Goal: Task Accomplishment & Management: Use online tool/utility

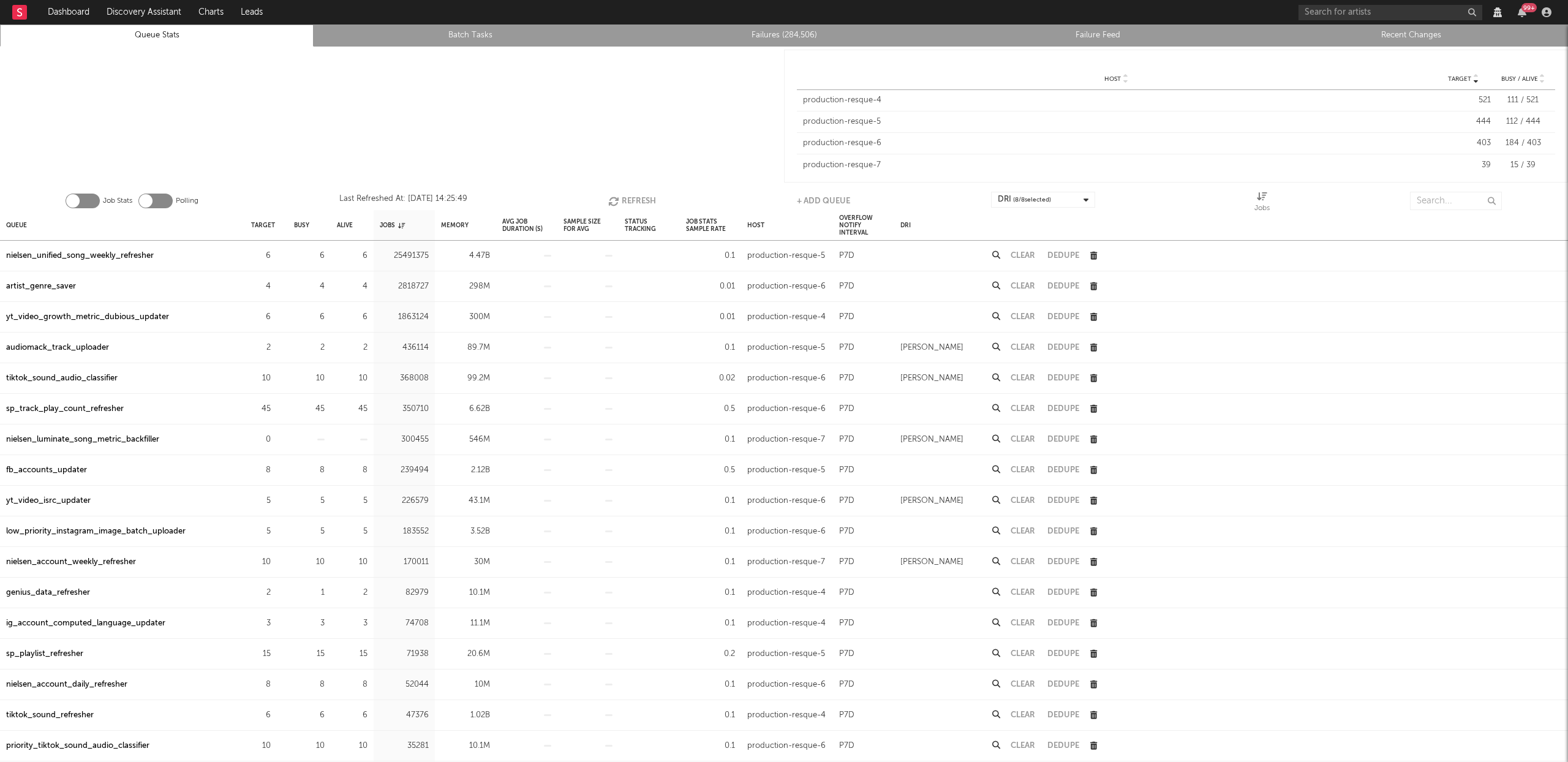
click at [1435, 189] on div "Job Stats Polling Last Refreshed At: Aug 26 14:25:49 Refresh + Add Queue DRI ( …" at bounding box center [784, 198] width 1568 height 25
click at [1433, 197] on input "text" at bounding box center [1456, 200] width 92 height 19
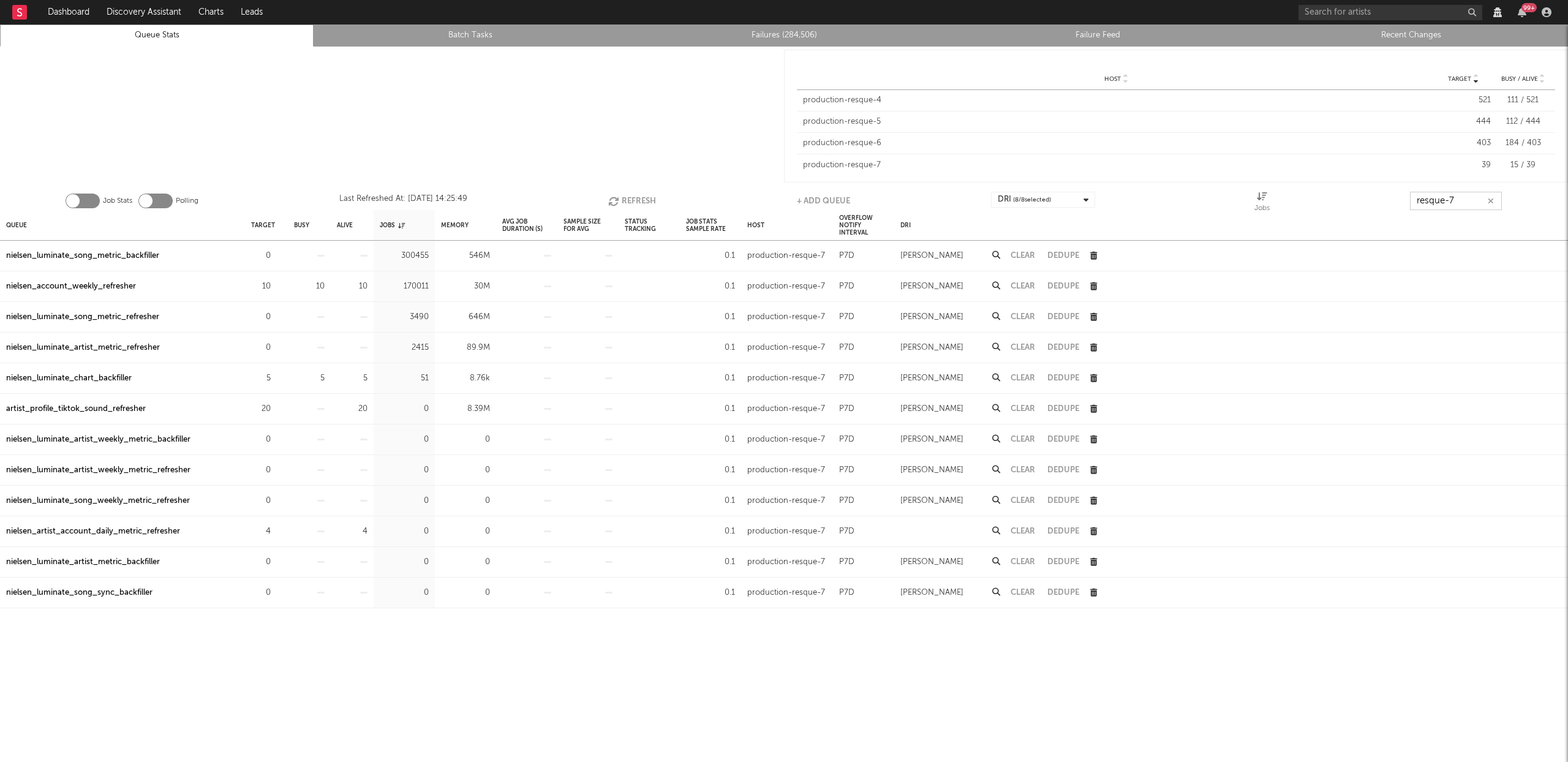
type input "resque-7"
click at [118, 378] on div "nielsen_luminate_chart_backfiller" at bounding box center [69, 378] width 125 height 14
click at [623, 195] on button "Refresh" at bounding box center [631, 200] width 48 height 19
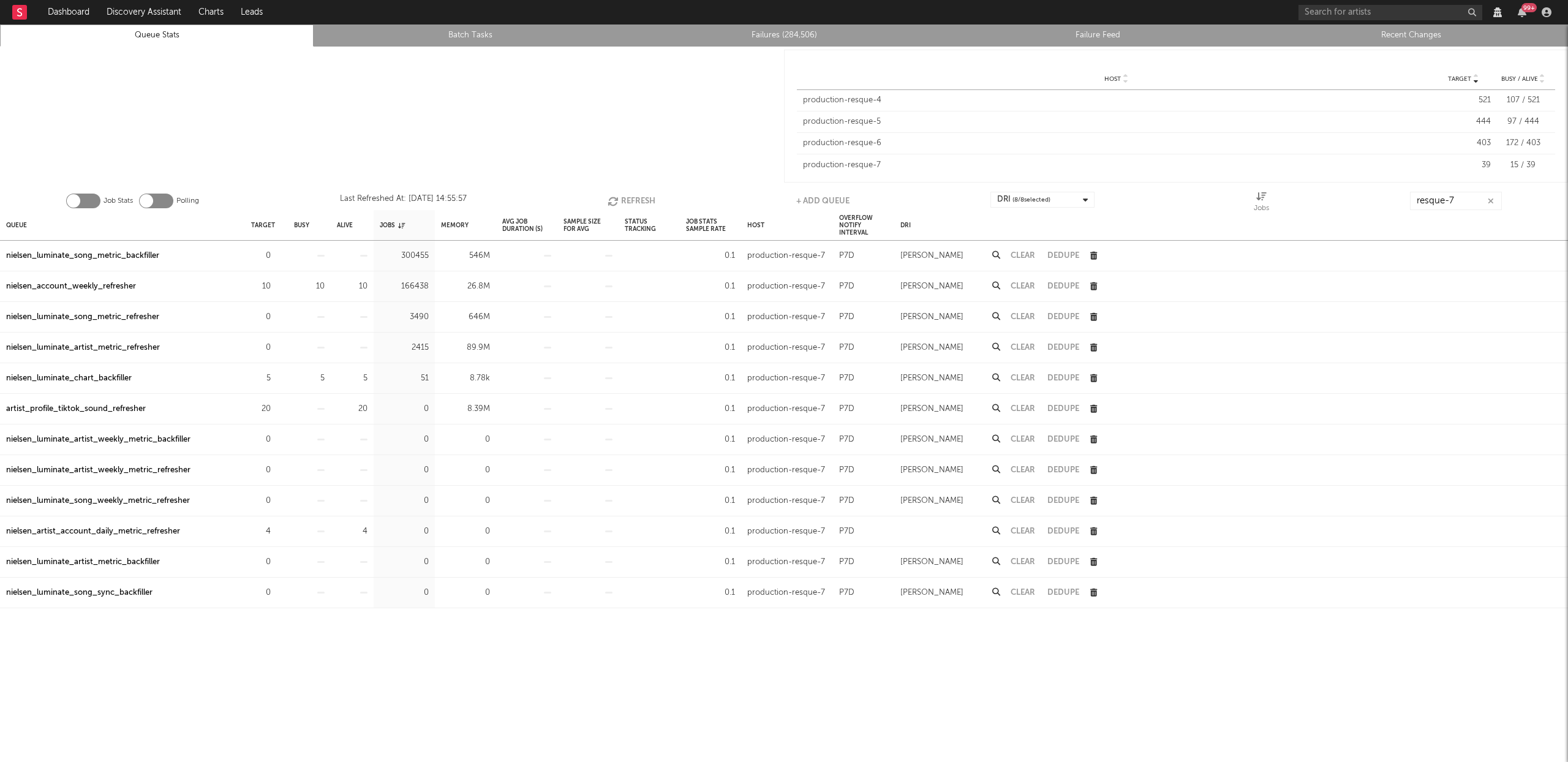
click at [623, 195] on button "Refresh" at bounding box center [631, 200] width 48 height 19
click at [775, 39] on link "Failures (284,506)" at bounding box center [784, 35] width 300 height 14
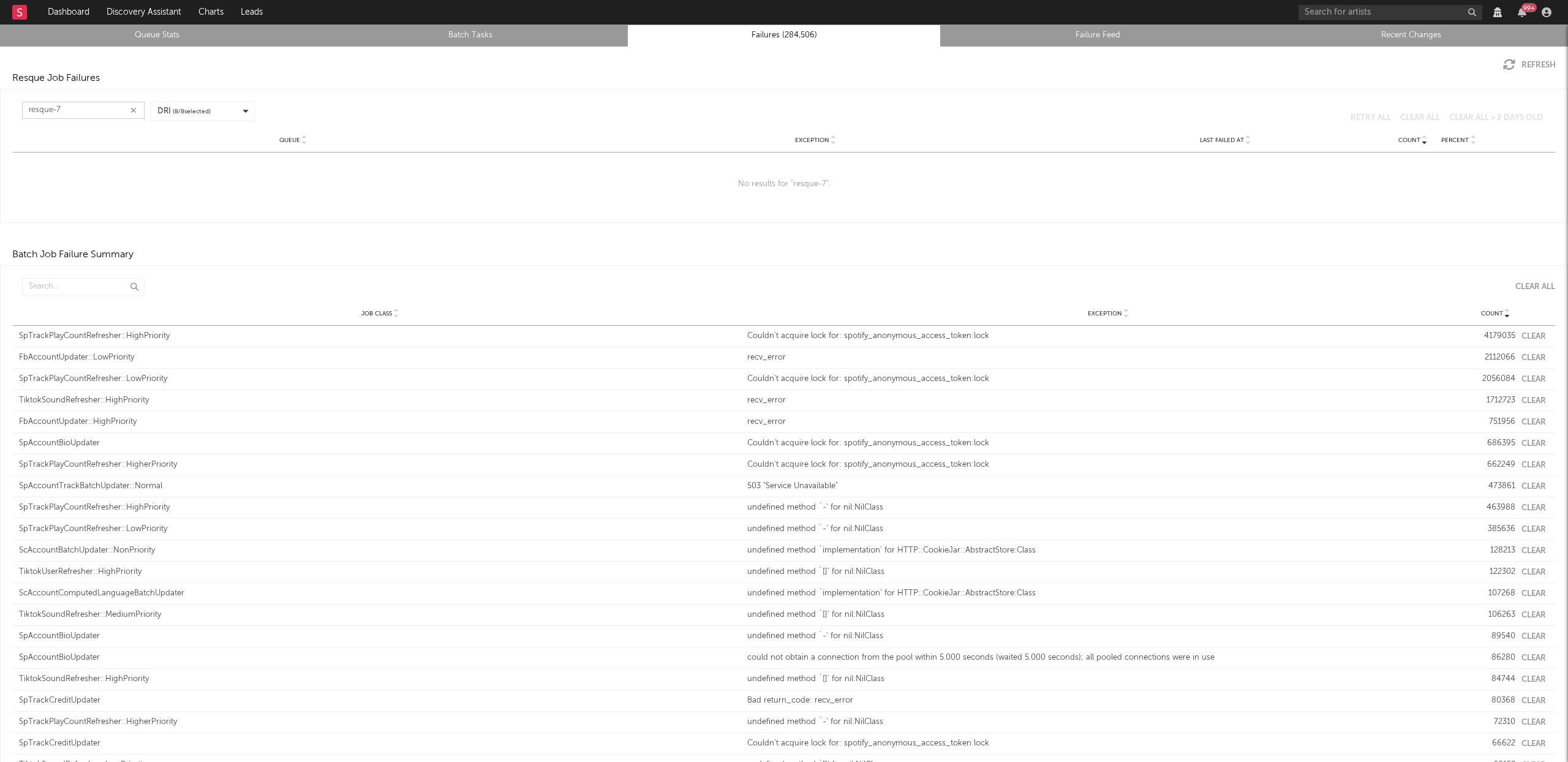
click at [53, 105] on input "resque-7" at bounding box center [83, 110] width 123 height 17
click at [54, 105] on input "resque-7" at bounding box center [83, 110] width 123 height 17
click at [56, 105] on input "resque-7" at bounding box center [83, 110] width 123 height 17
type input "b"
type input "nielsen_l"
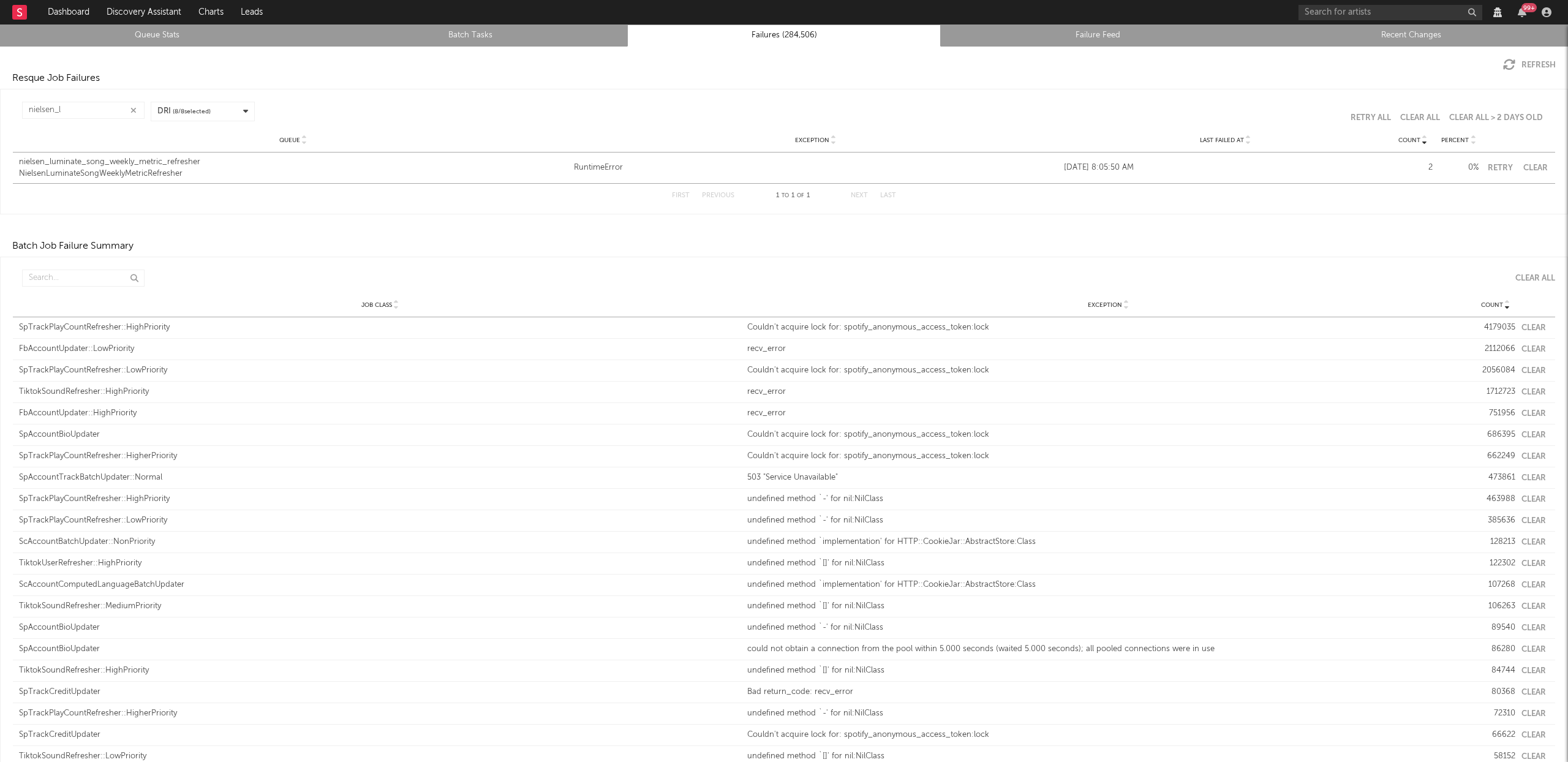
click at [152, 30] on link "Queue Stats" at bounding box center [157, 35] width 300 height 14
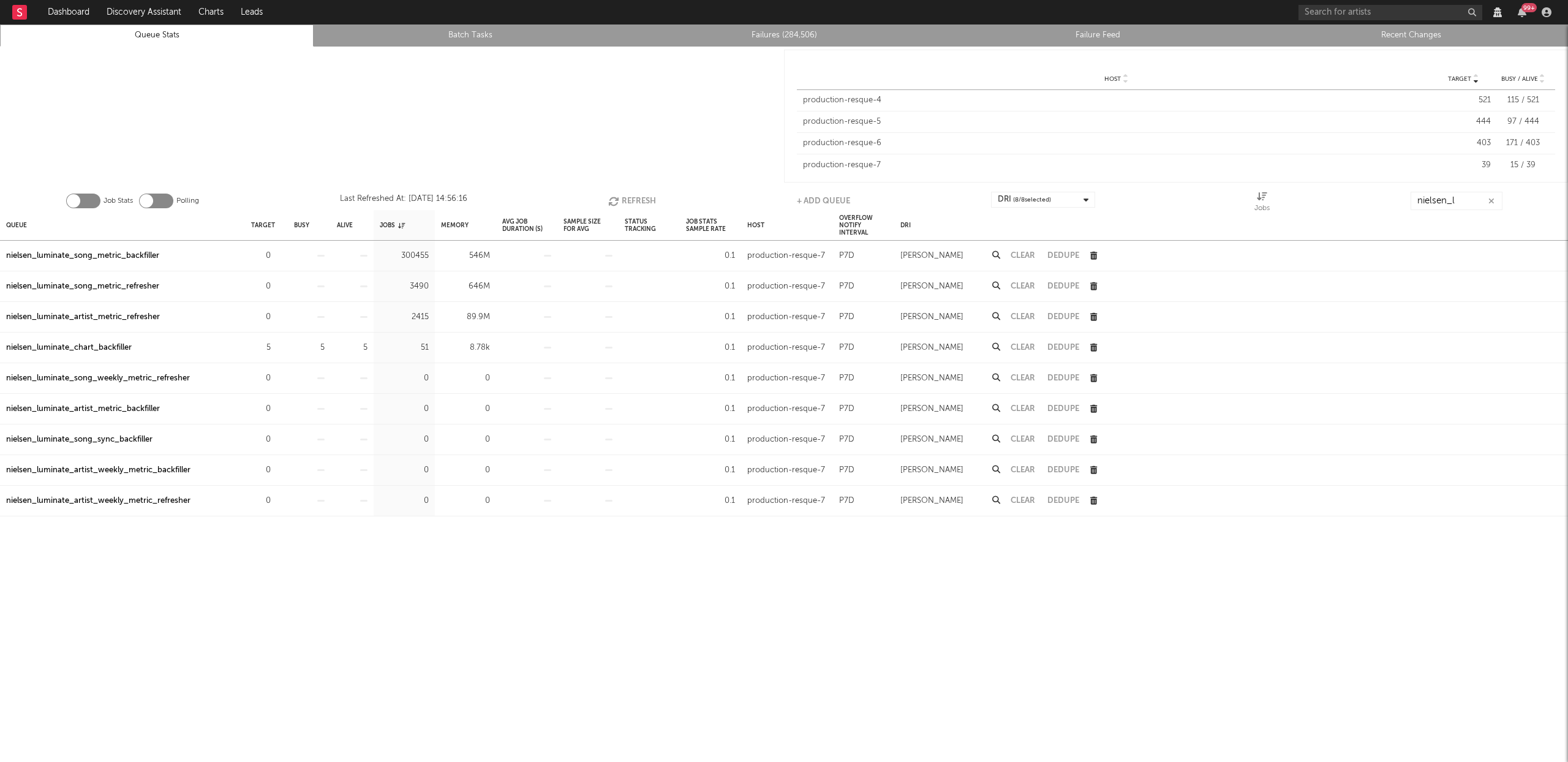
click at [634, 199] on button "Refresh" at bounding box center [631, 200] width 48 height 19
click at [631, 198] on button "Refresh" at bounding box center [631, 200] width 48 height 19
click at [1455, 200] on input "nielsen_l" at bounding box center [1456, 200] width 92 height 19
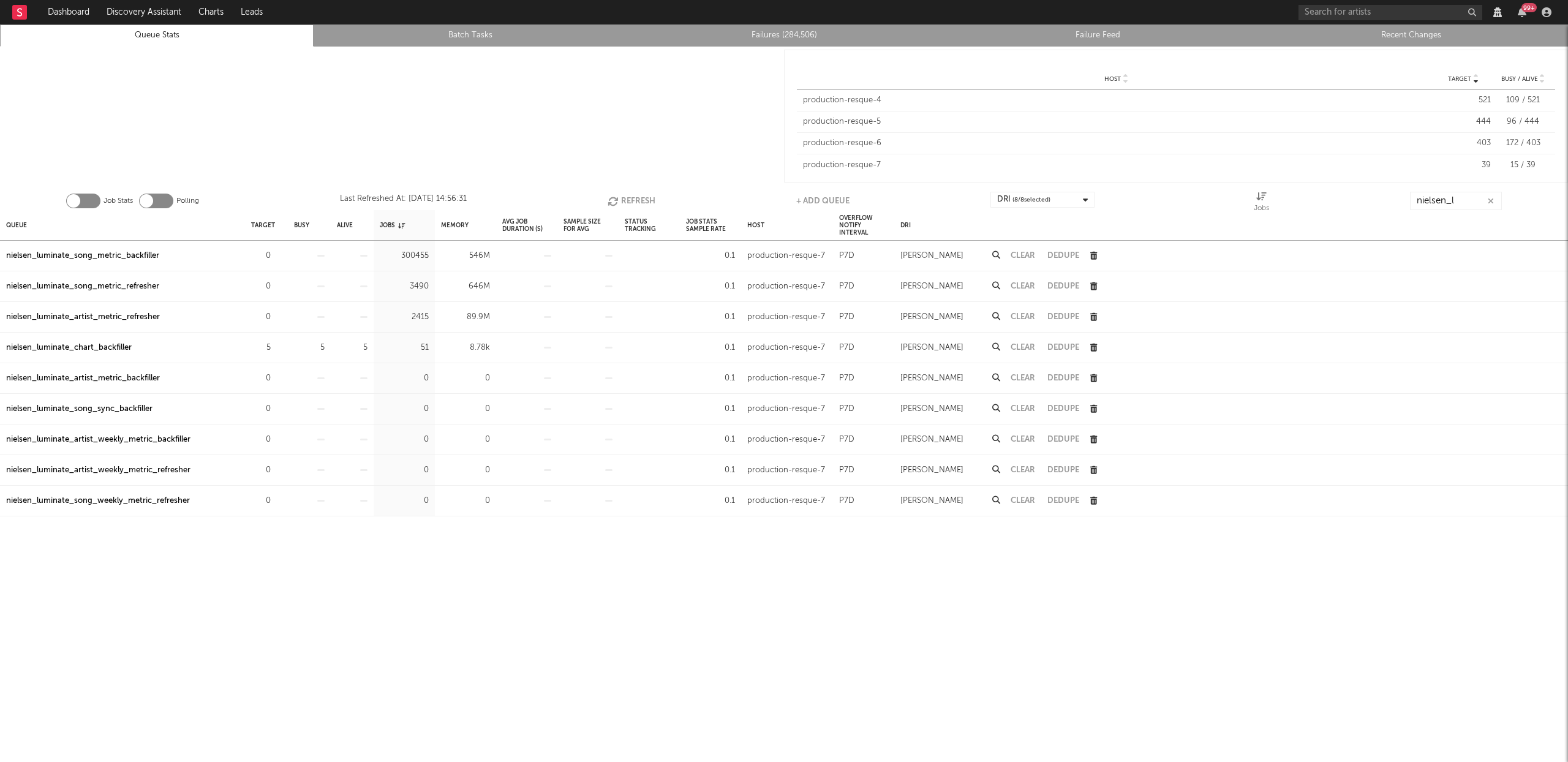
click at [103, 288] on div "nielsen_luminate_song_metric_refresher" at bounding box center [83, 286] width 153 height 14
click at [68, 316] on div "nielsen_luminate_artist_metric_refresher" at bounding box center [83, 317] width 154 height 14
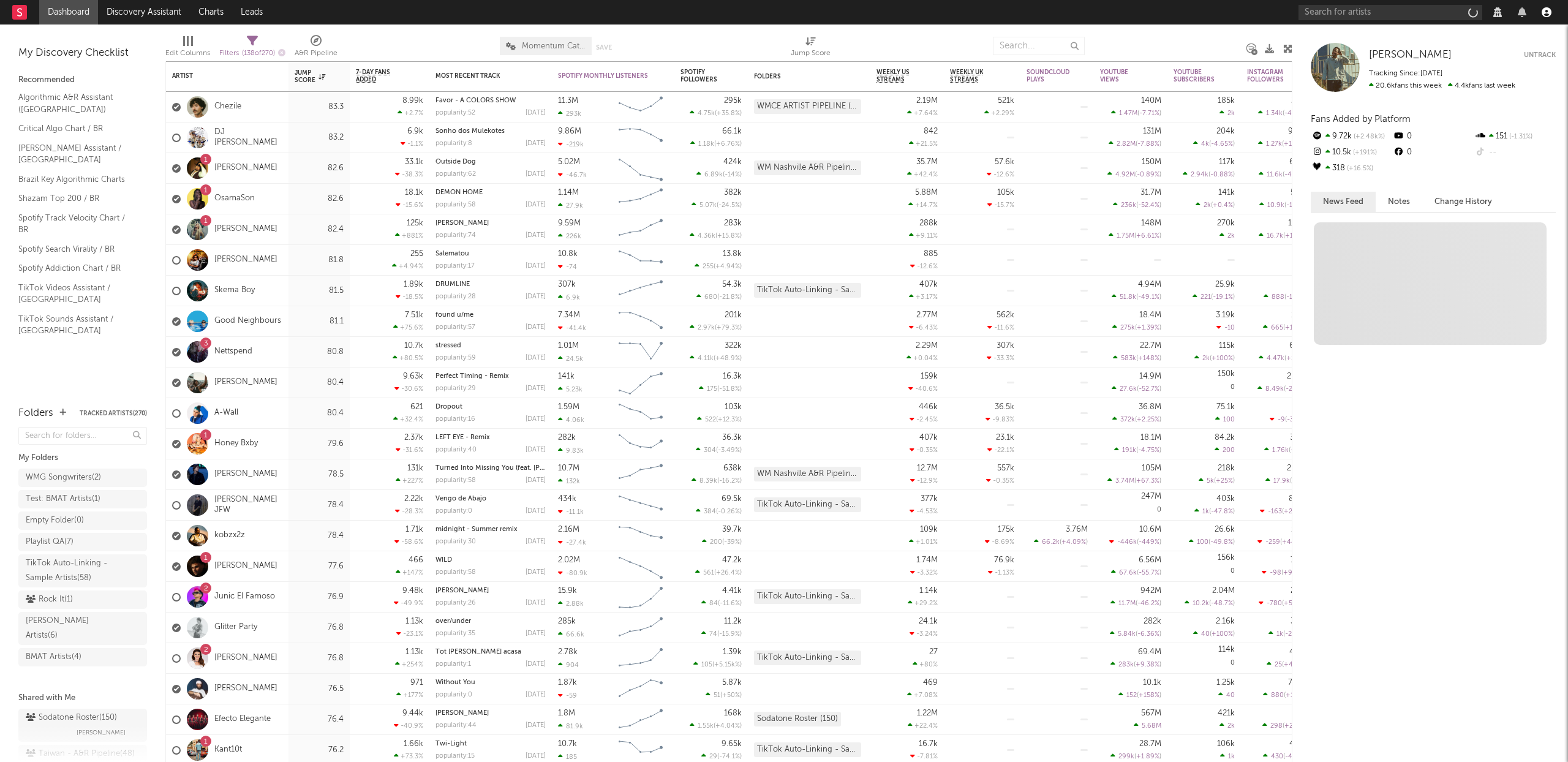
click at [1549, 12] on icon "button" at bounding box center [1547, 12] width 10 height 10
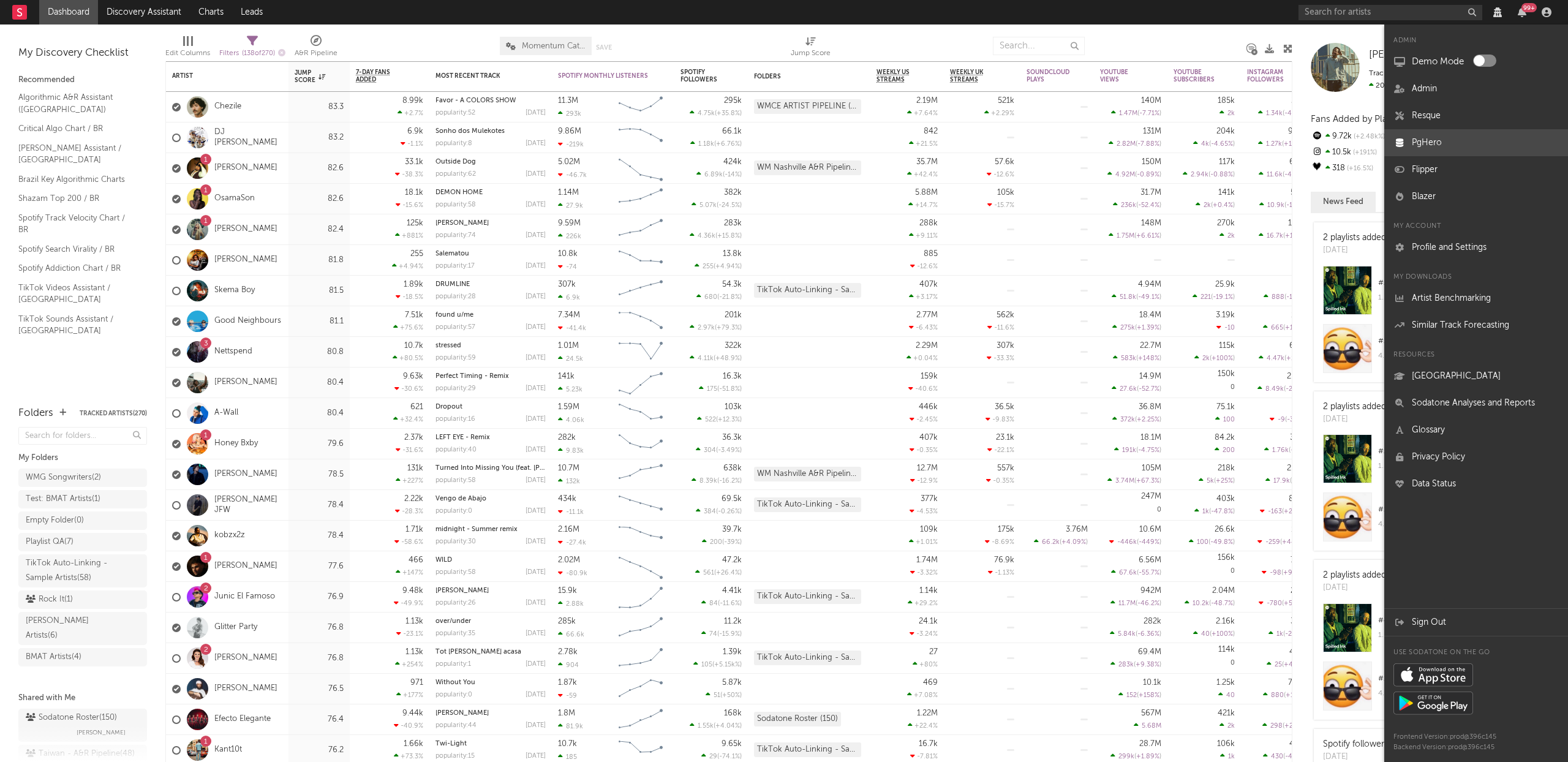
click at [1450, 133] on link "PgHero" at bounding box center [1476, 142] width 184 height 27
